Goal: Task Accomplishment & Management: Manage account settings

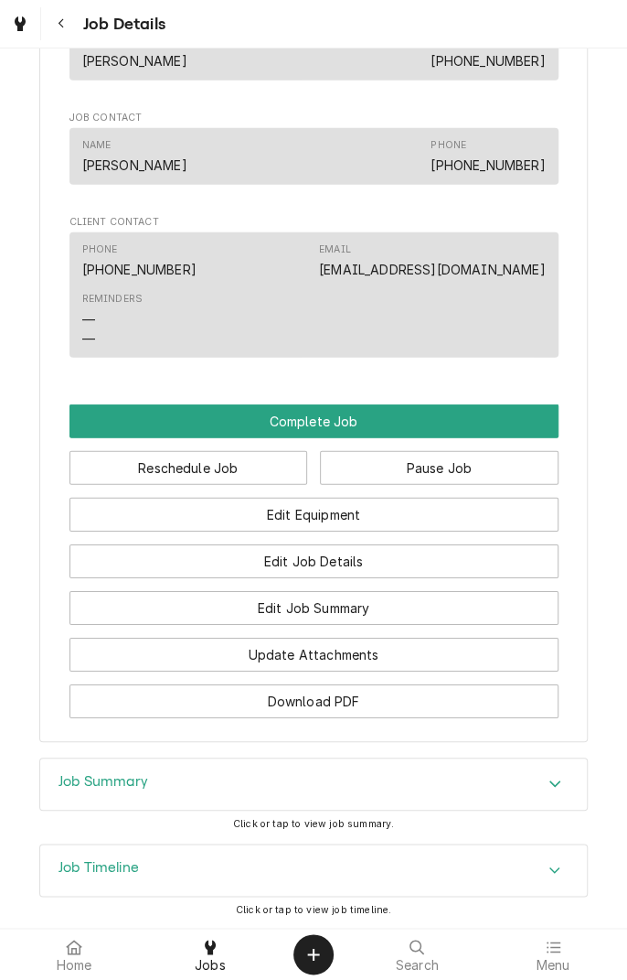
scroll to position [1534, 0]
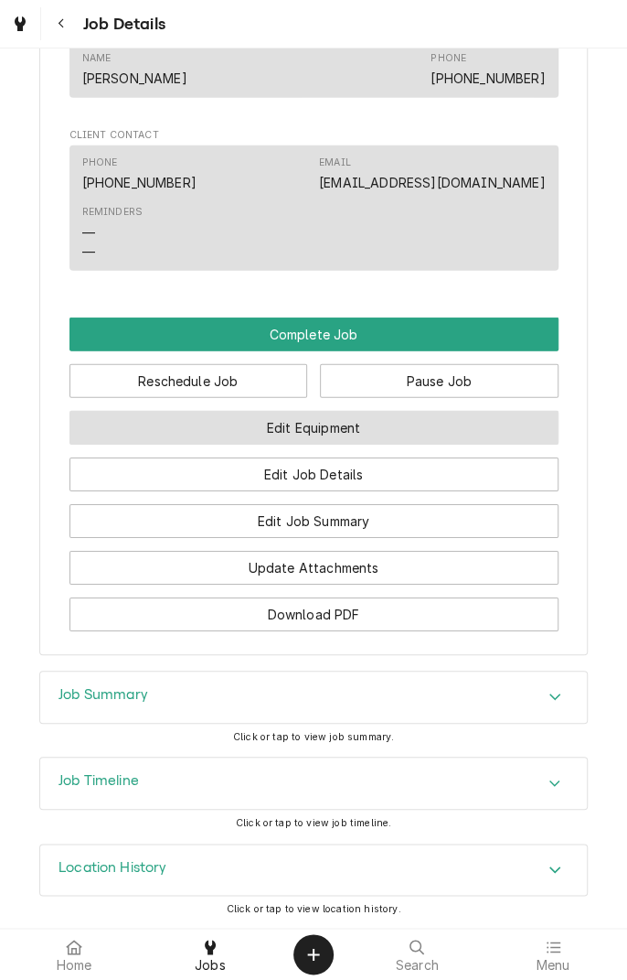
click at [140, 418] on button "Edit Equipment" at bounding box center [314, 428] width 489 height 34
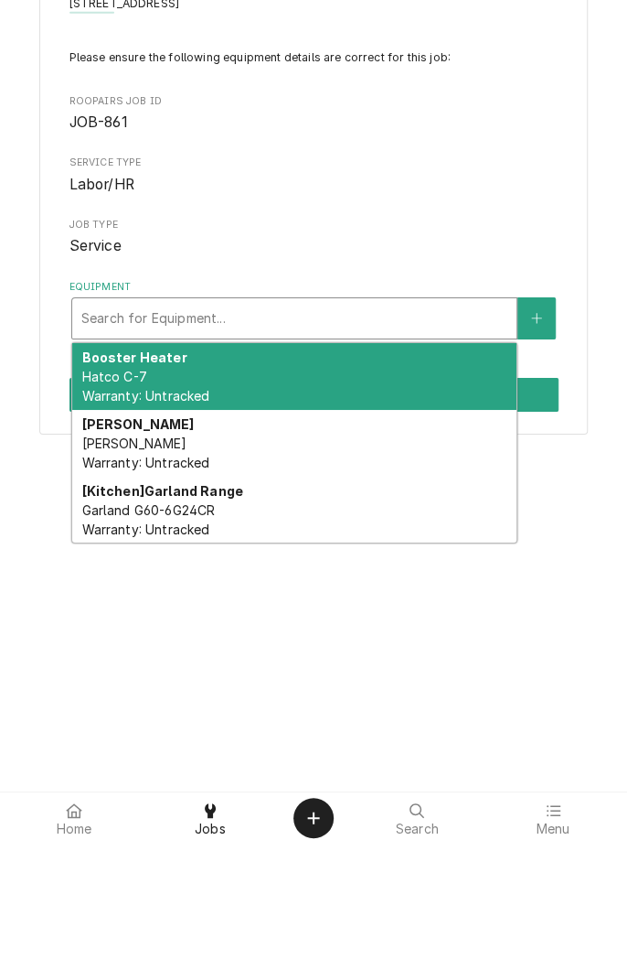
click at [466, 326] on span "Labor/HR" at bounding box center [314, 321] width 489 height 22
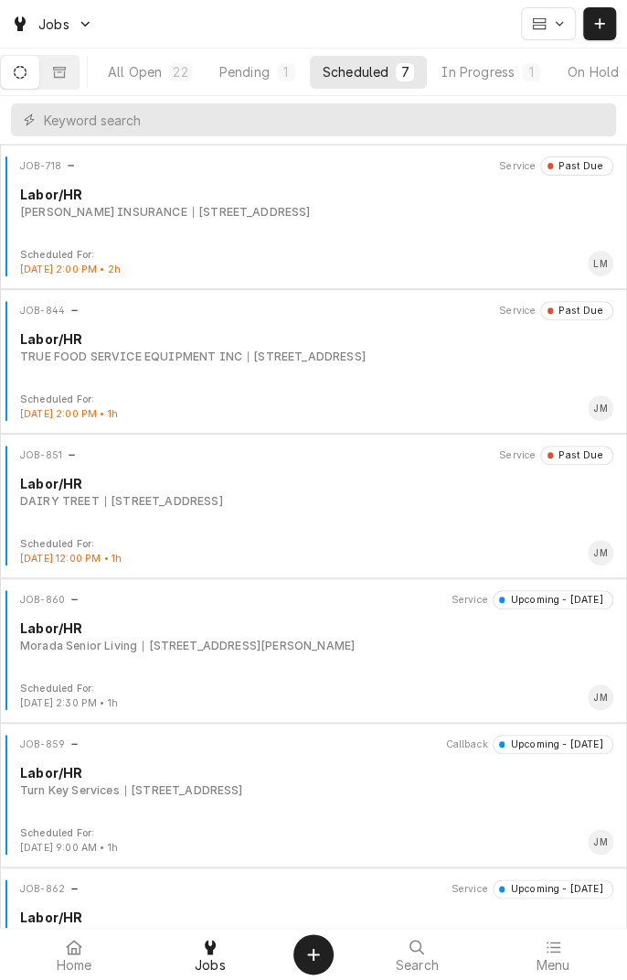
click at [509, 69] on div "In Progress" at bounding box center [478, 71] width 73 height 19
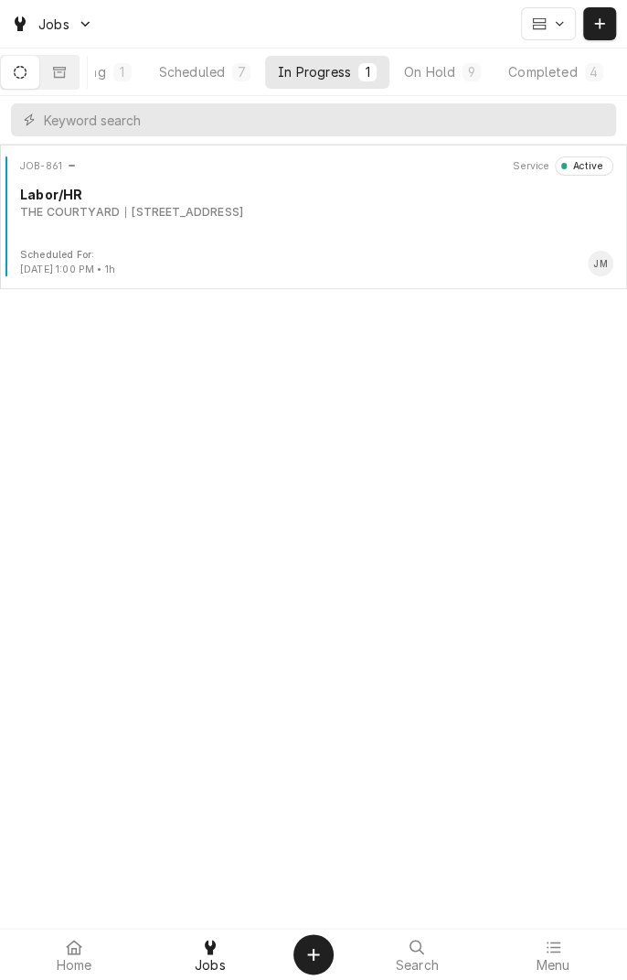
scroll to position [0, 173]
click at [439, 72] on div "On Hold" at bounding box center [429, 71] width 51 height 19
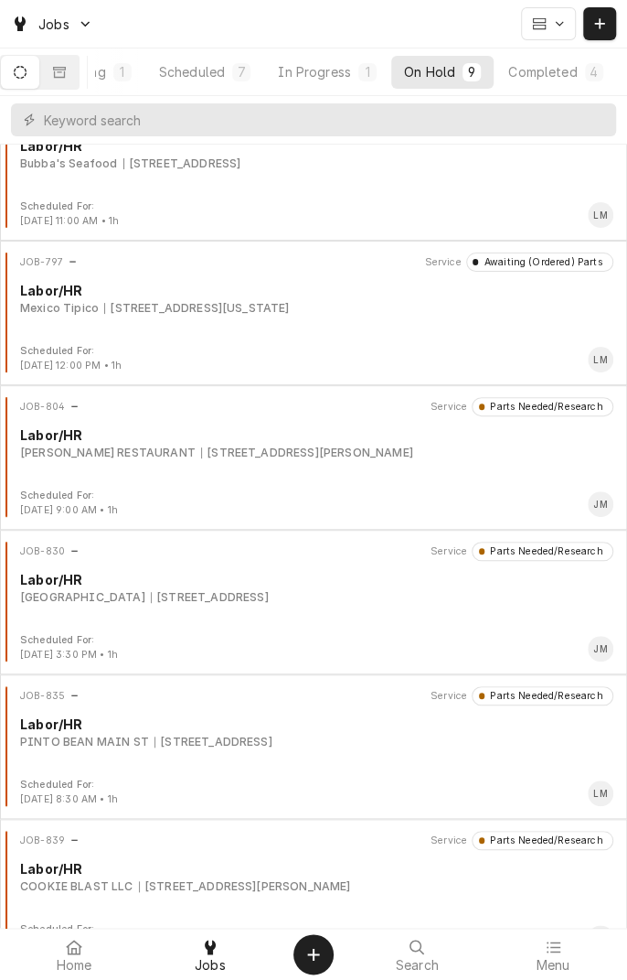
scroll to position [0, 0]
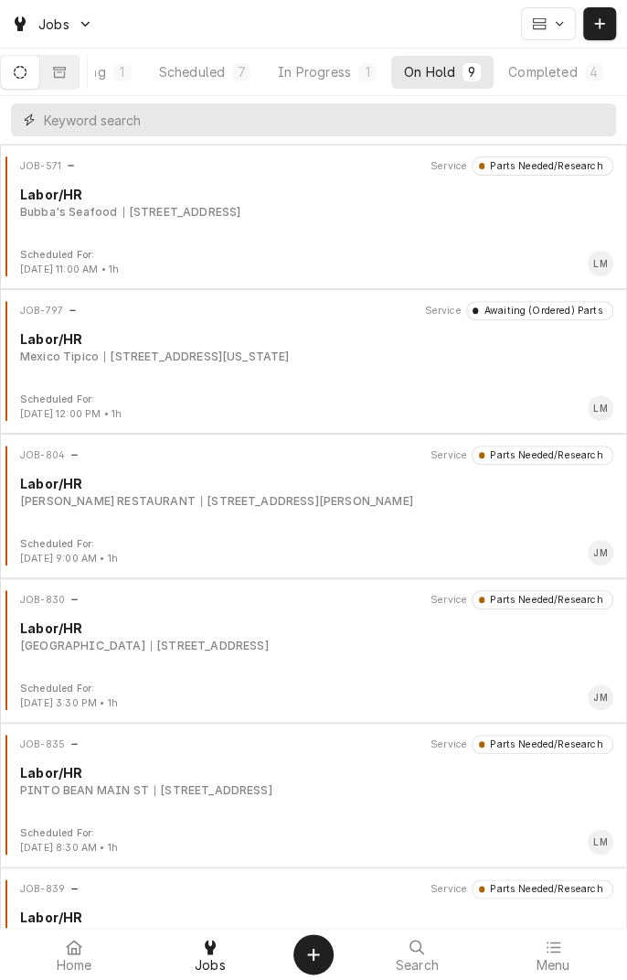
click at [379, 113] on input "Dynamic Content Wrapper" at bounding box center [325, 119] width 563 height 33
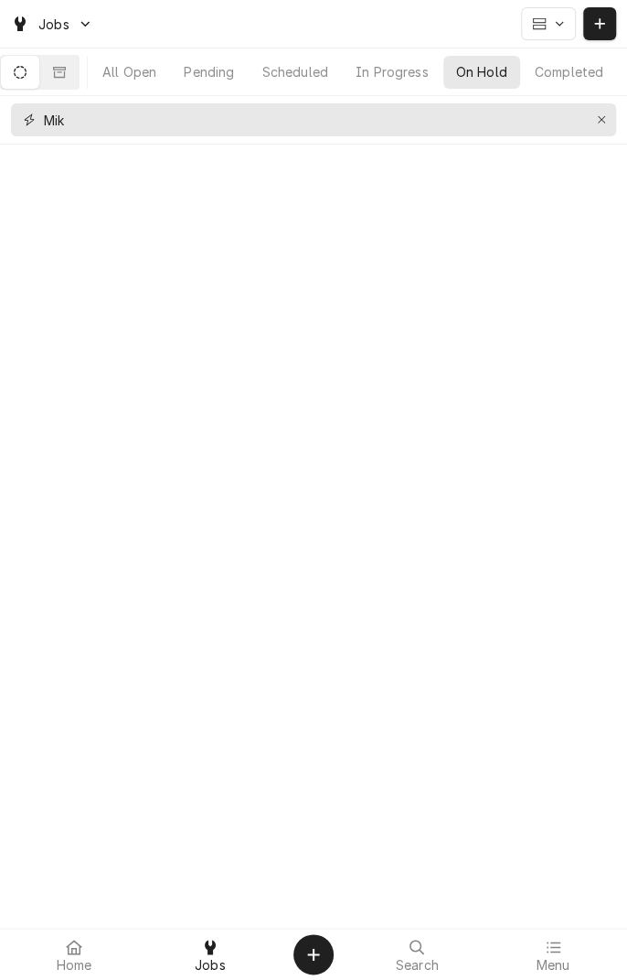
scroll to position [0, 16]
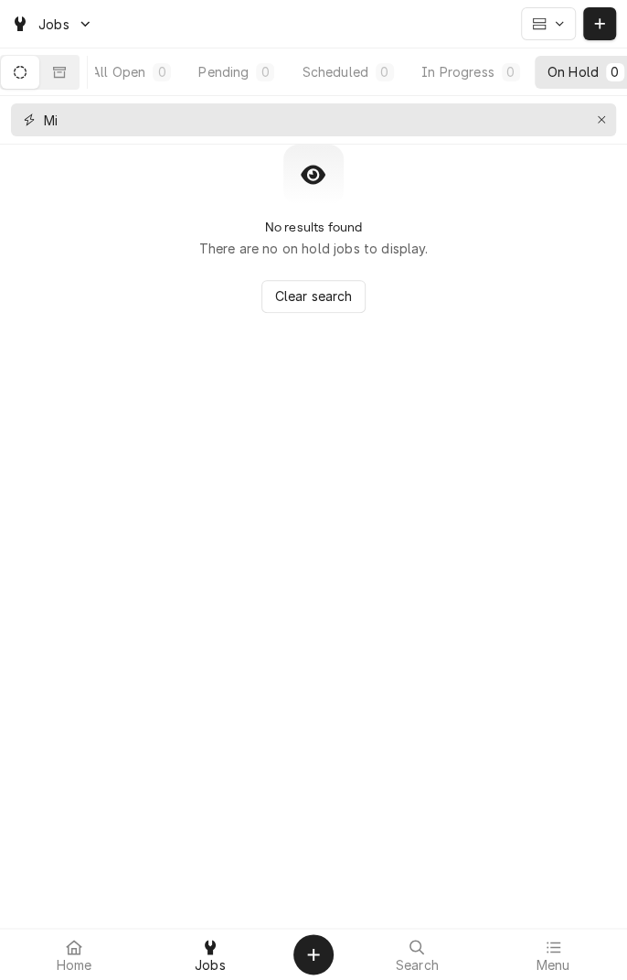
type input "M"
